Goal: Task Accomplishment & Management: Complete application form

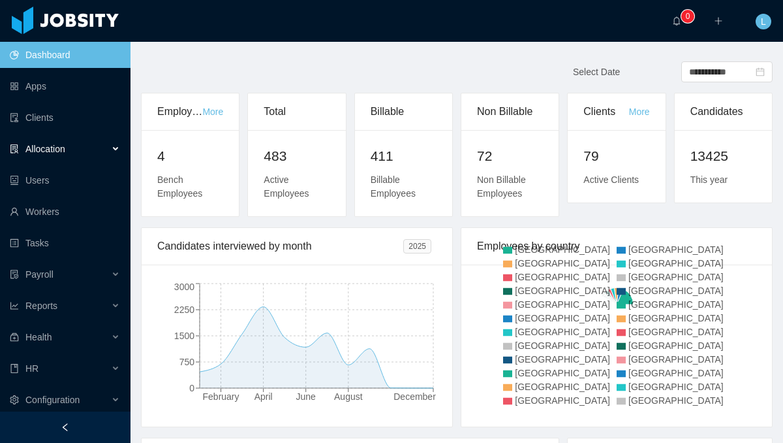
click at [112, 149] on div "Allocation" at bounding box center [65, 149] width 131 height 26
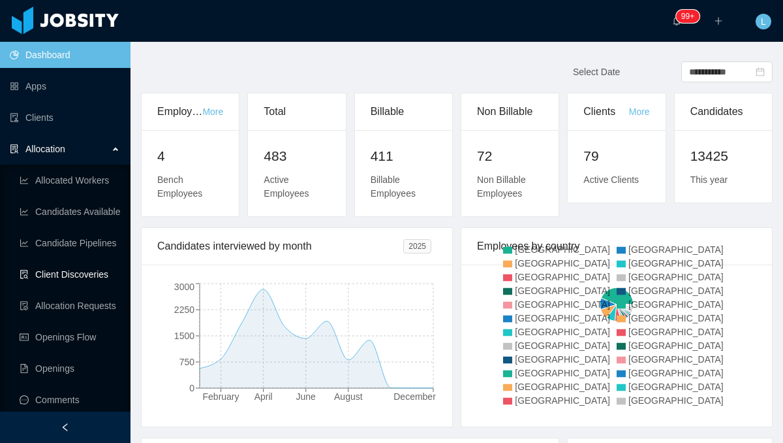
click at [91, 277] on link "Client Discoveries" at bounding box center [70, 274] width 101 height 26
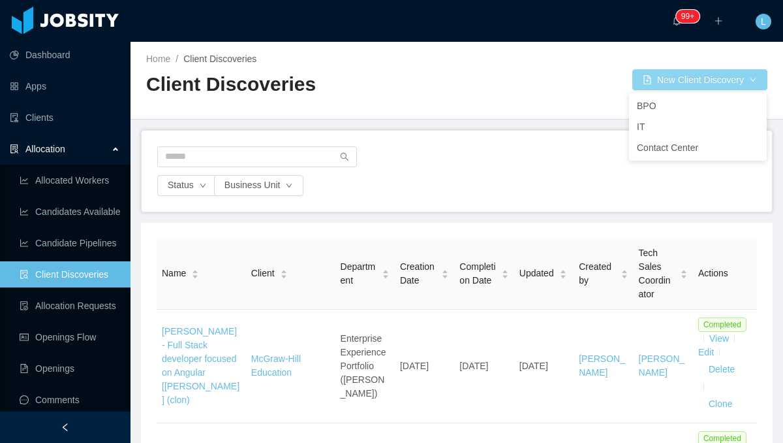
click at [720, 81] on button "New Client Discovery" at bounding box center [700, 79] width 135 height 21
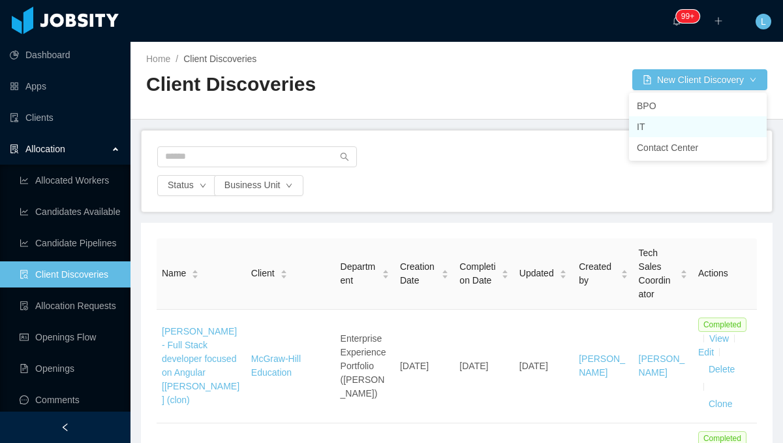
click at [658, 124] on li "IT" at bounding box center [698, 126] width 138 height 21
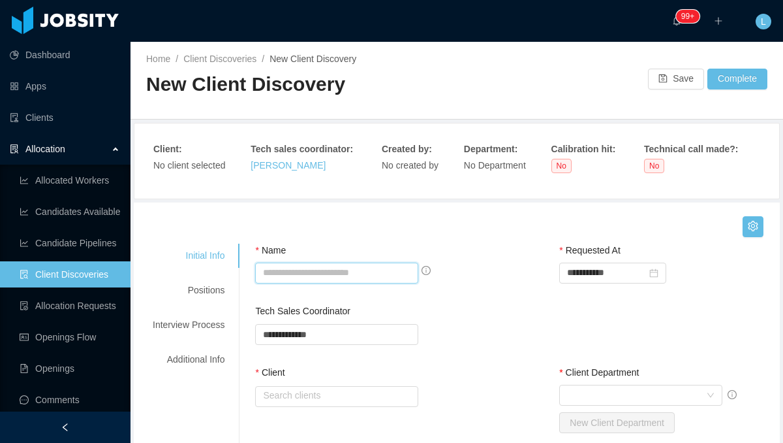
click at [361, 275] on input "Name" at bounding box center [336, 272] width 163 height 21
paste input "**********"
type input "**********"
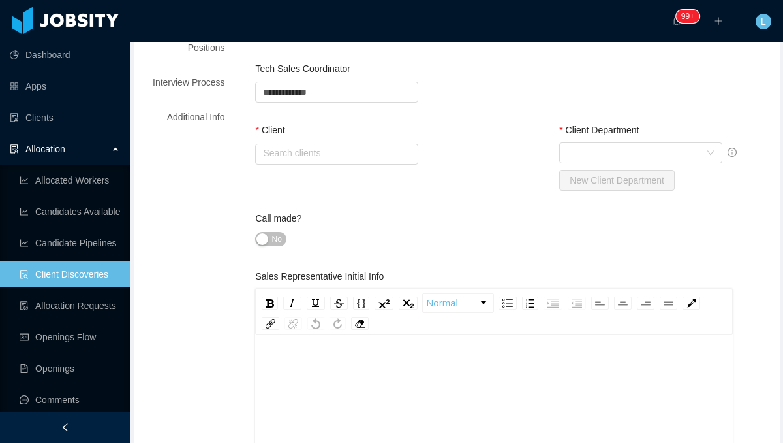
scroll to position [10, 0]
click at [342, 154] on input "text" at bounding box center [336, 154] width 163 height 21
type input "*"
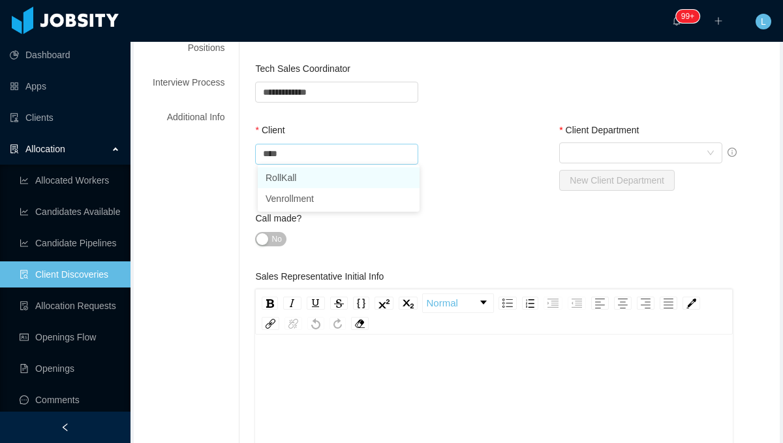
click at [368, 180] on li "RollKall" at bounding box center [339, 177] width 162 height 21
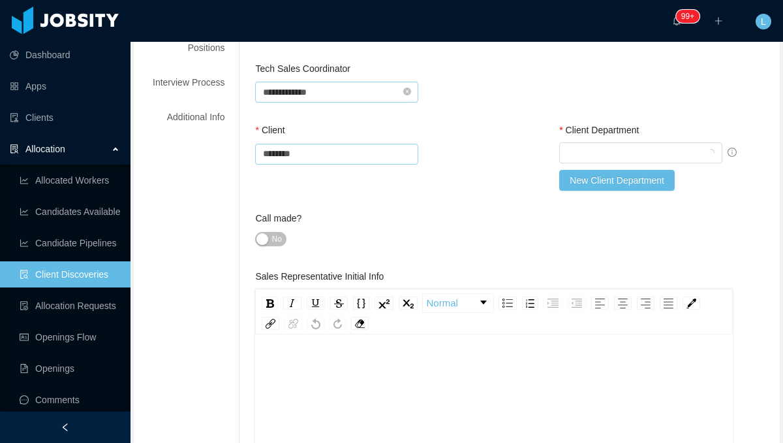
type input "********"
click at [358, 93] on input "text" at bounding box center [336, 92] width 163 height 21
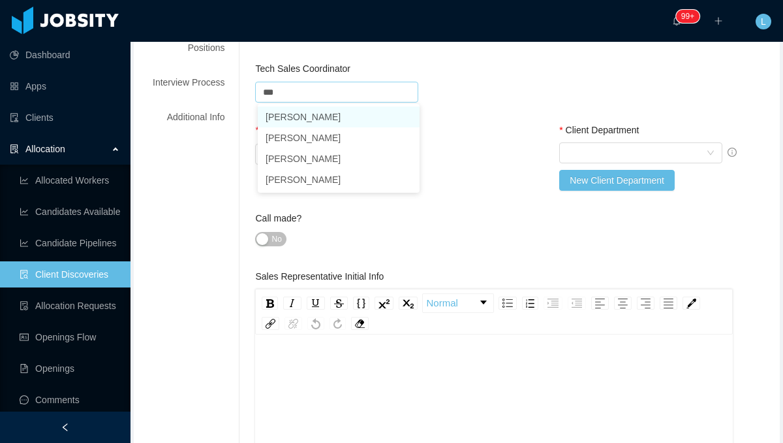
click at [340, 116] on li "[PERSON_NAME]" at bounding box center [339, 116] width 162 height 21
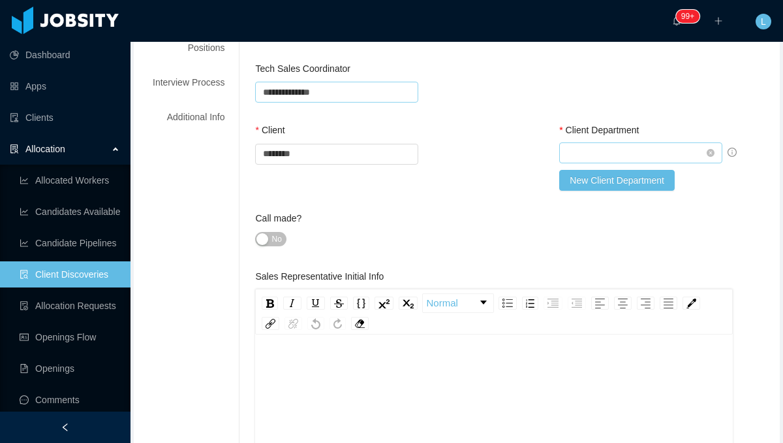
type input "**********"
click at [590, 154] on div "Select Client Department" at bounding box center [636, 153] width 139 height 20
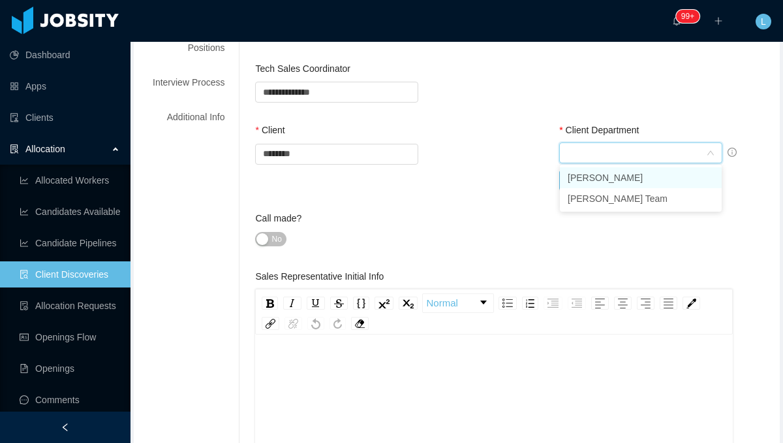
click at [584, 176] on li "[PERSON_NAME]" at bounding box center [641, 177] width 162 height 21
type input "*"
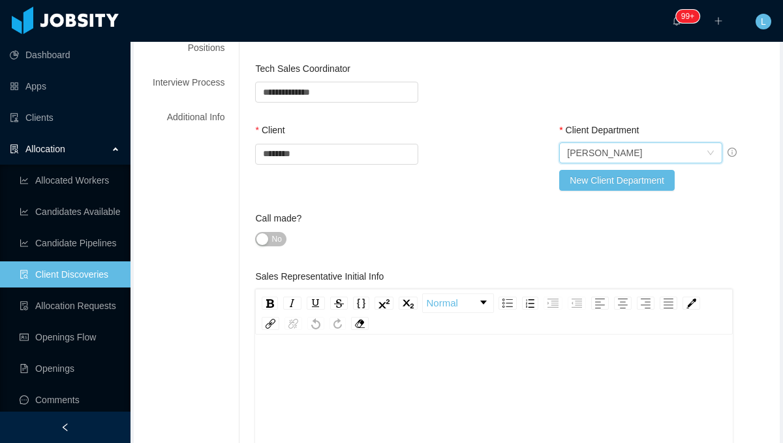
click at [336, 355] on div "rdw-editor" at bounding box center [495, 354] width 458 height 14
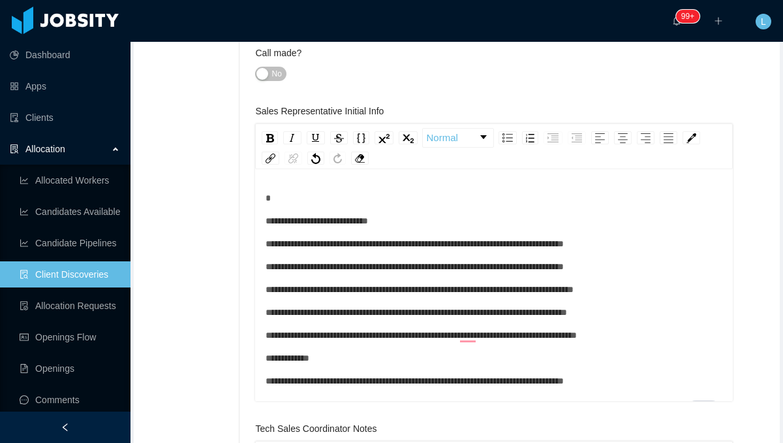
scroll to position [393, 0]
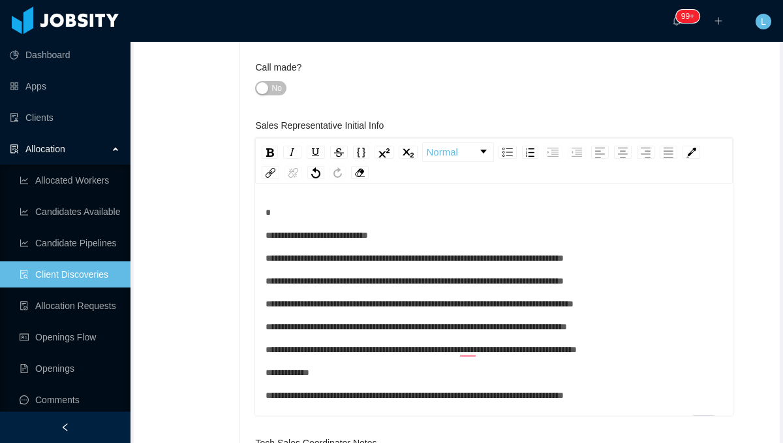
click at [349, 206] on div "To enrich screen reader interactions, please activate Accessibility in Grammarl…" at bounding box center [495, 213] width 458 height 14
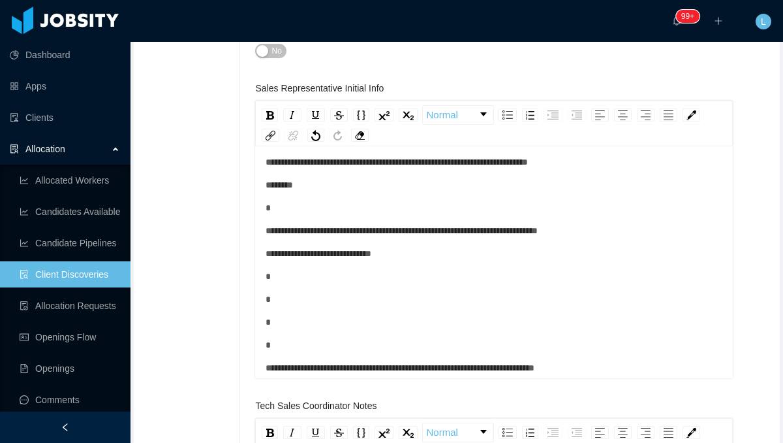
click at [298, 210] on div "*" at bounding box center [495, 208] width 458 height 14
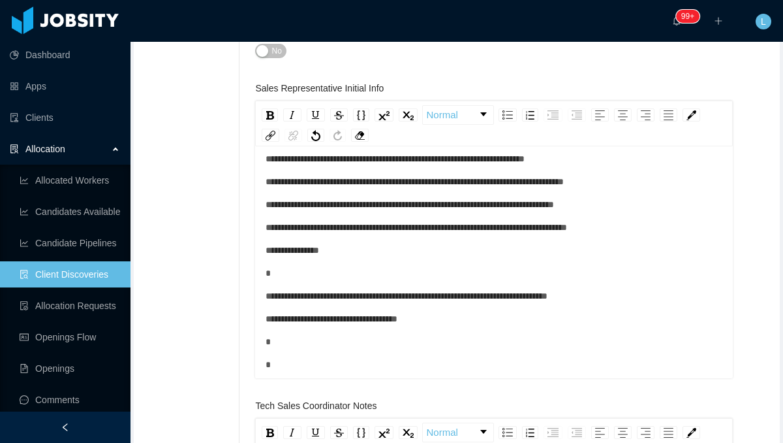
click at [302, 272] on div "*" at bounding box center [495, 273] width 458 height 14
drag, startPoint x: 358, startPoint y: 359, endPoint x: 269, endPoint y: 344, distance: 90.7
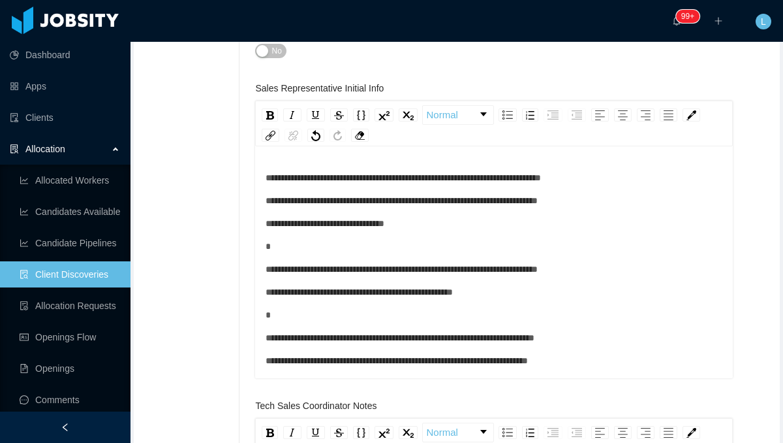
click at [290, 242] on div "*" at bounding box center [495, 247] width 458 height 14
click at [300, 316] on div "*" at bounding box center [495, 315] width 458 height 14
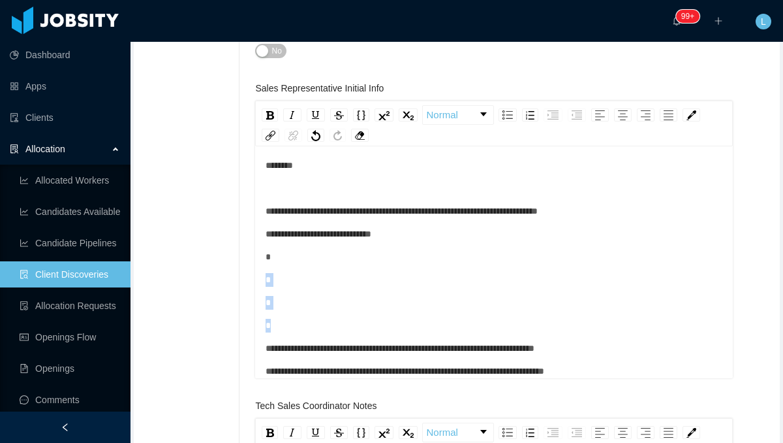
drag, startPoint x: 290, startPoint y: 324, endPoint x: 277, endPoint y: 255, distance: 70.4
click at [277, 255] on div "**********" at bounding box center [495, 239] width 458 height 1924
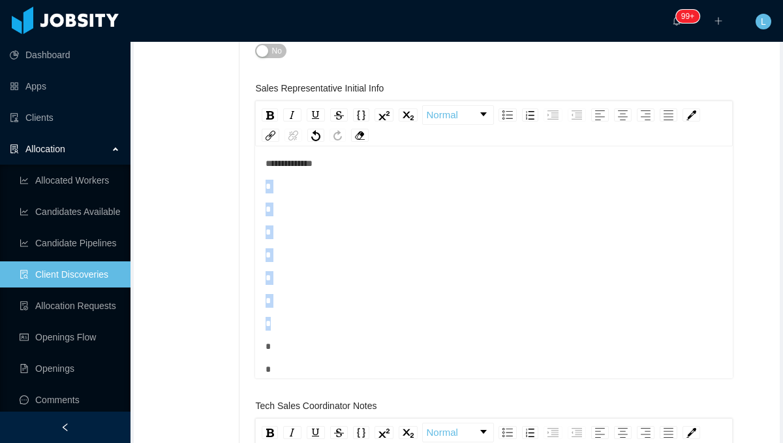
drag, startPoint x: 295, startPoint y: 327, endPoint x: 262, endPoint y: 184, distance: 146.6
click at [262, 184] on div "**********" at bounding box center [494, 263] width 478 height 228
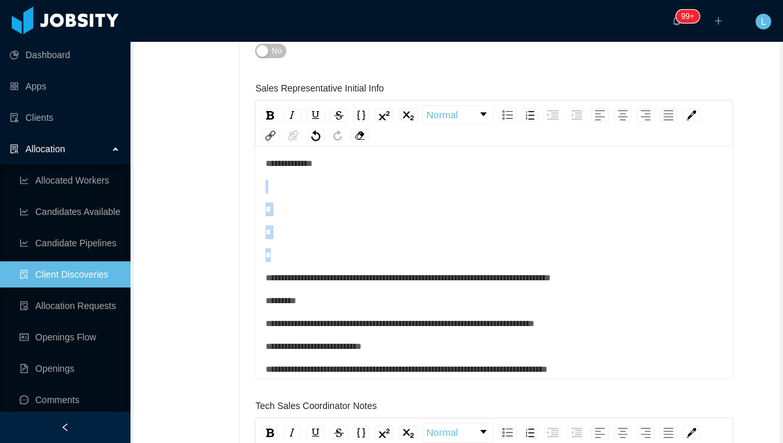
drag, startPoint x: 279, startPoint y: 254, endPoint x: 269, endPoint y: 189, distance: 65.5
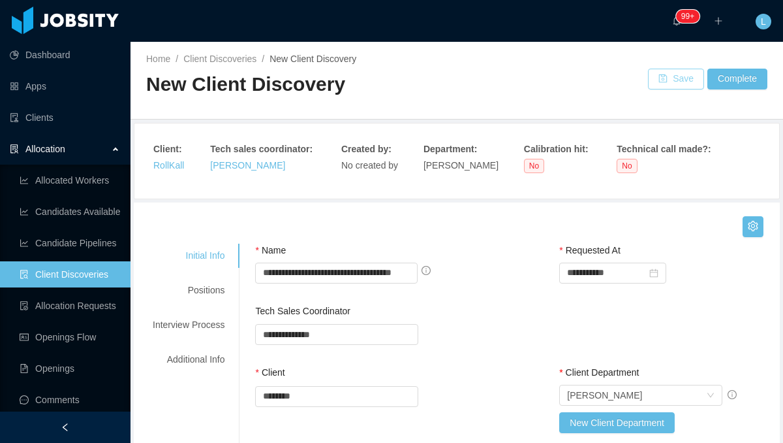
click at [667, 82] on button "Save" at bounding box center [676, 79] width 56 height 21
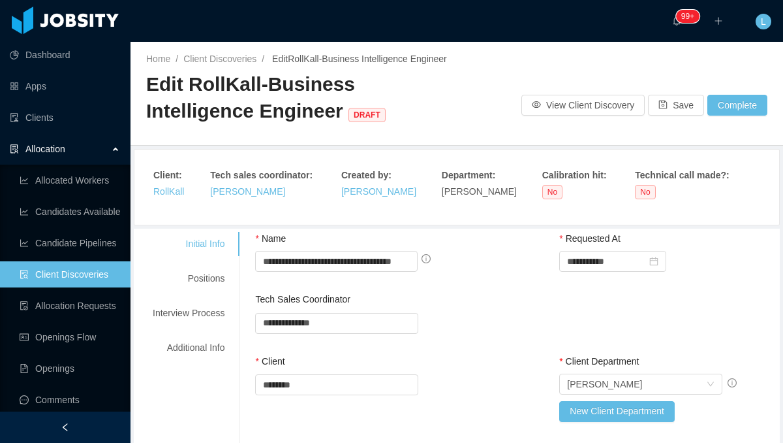
scroll to position [99, 0]
